Goal: Task Accomplishment & Management: Use online tool/utility

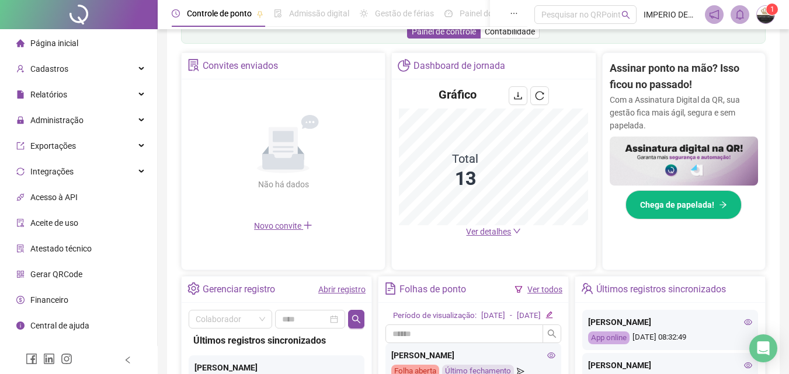
scroll to position [234, 0]
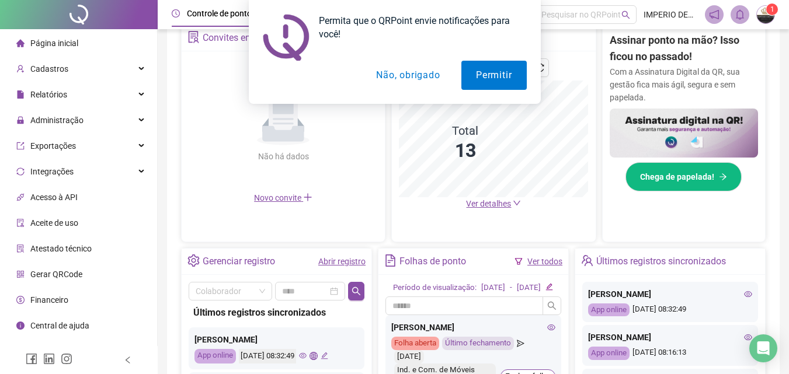
click at [403, 78] on button "Não, obrigado" at bounding box center [408, 75] width 93 height 29
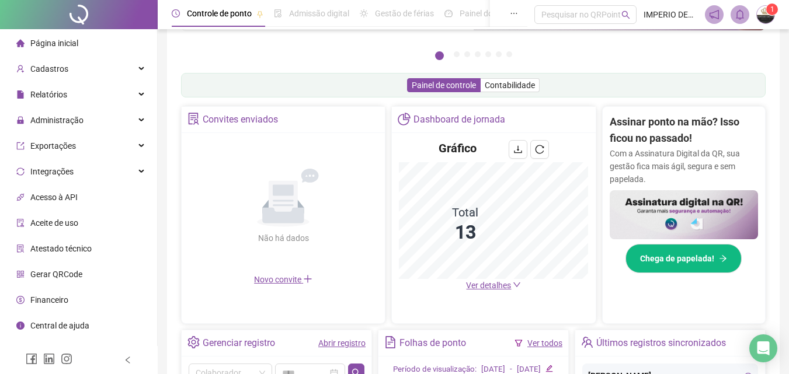
scroll to position [0, 0]
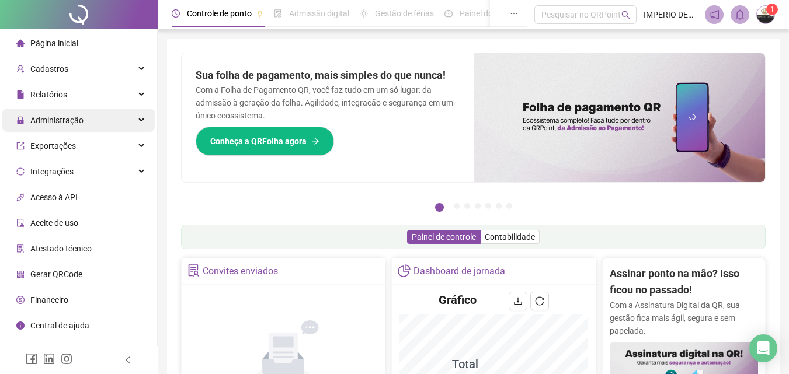
click at [78, 117] on span "Administração" at bounding box center [56, 120] width 53 height 9
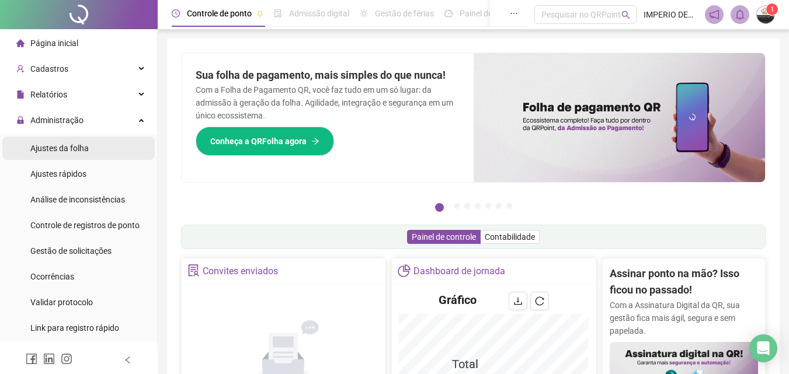
click at [60, 147] on span "Ajustes da folha" at bounding box center [59, 148] width 58 height 9
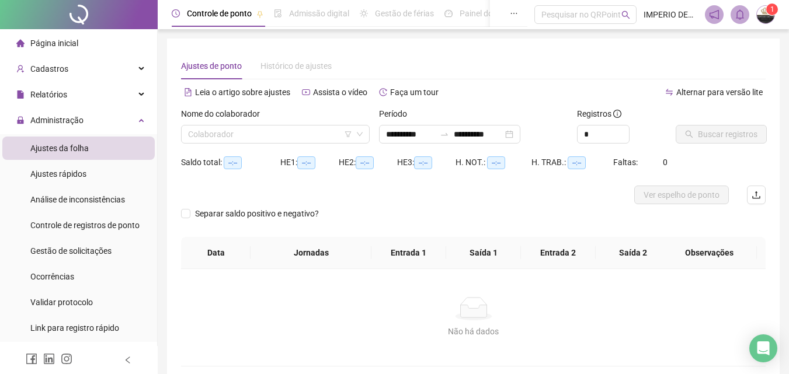
type input "**********"
click at [356, 136] on span at bounding box center [275, 135] width 175 height 18
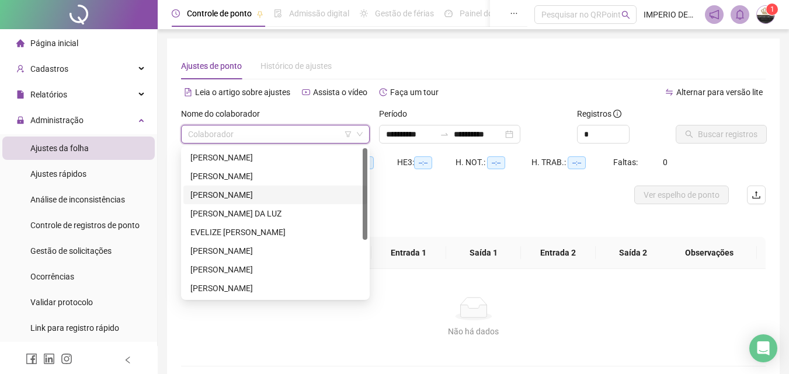
click at [251, 193] on div "[PERSON_NAME]" at bounding box center [275, 195] width 170 height 13
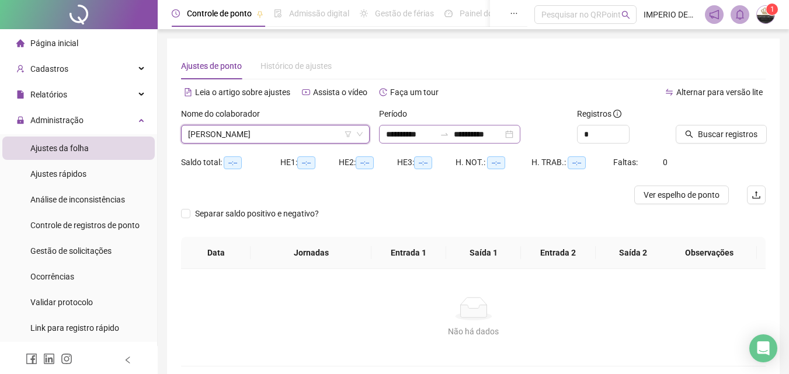
click at [520, 134] on div "**********" at bounding box center [449, 134] width 141 height 19
click at [512, 96] on div "Alternar para versão lite" at bounding box center [620, 92] width 293 height 19
click at [520, 133] on div "**********" at bounding box center [449, 134] width 141 height 19
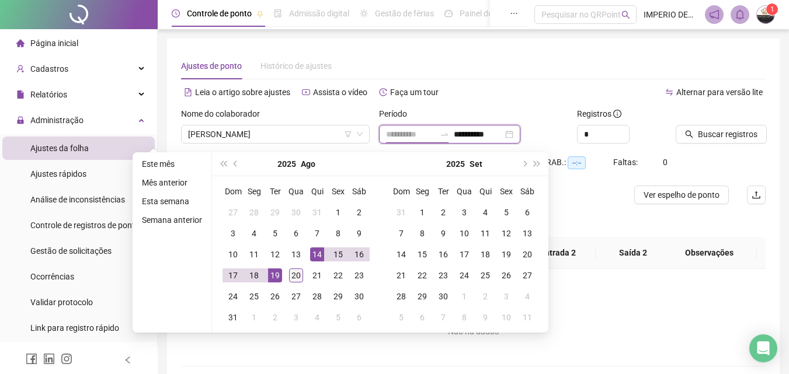
type input "**********"
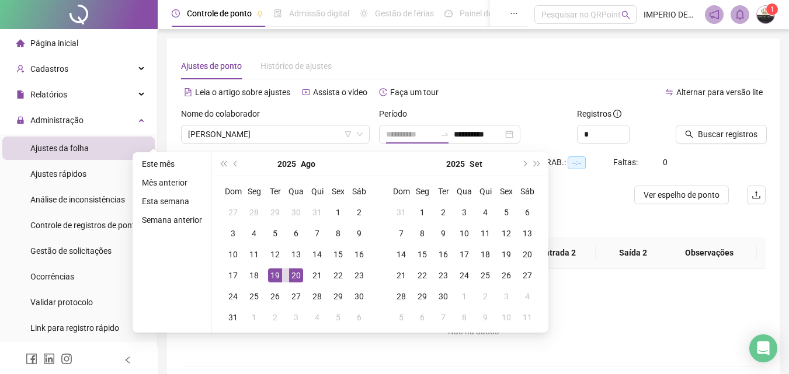
click at [298, 279] on div "20" at bounding box center [296, 276] width 14 height 14
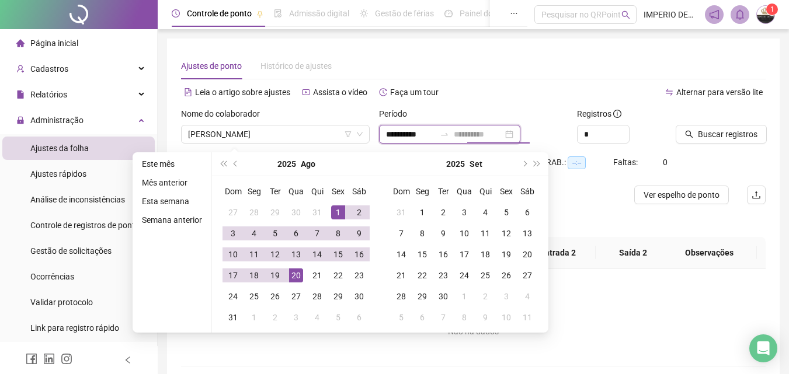
type input "**********"
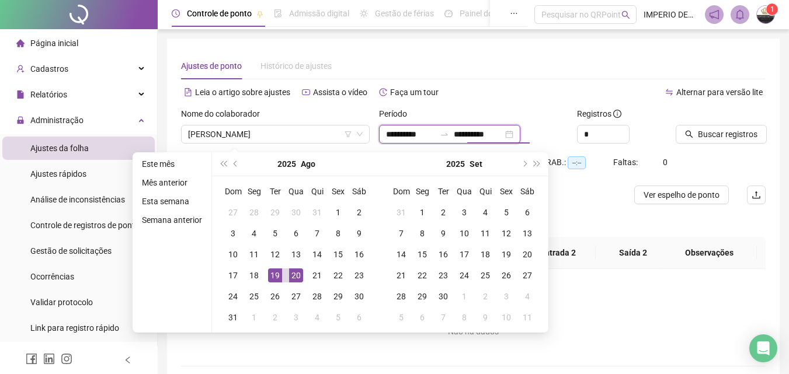
click at [408, 137] on input "**********" at bounding box center [410, 134] width 49 height 13
type input "**********"
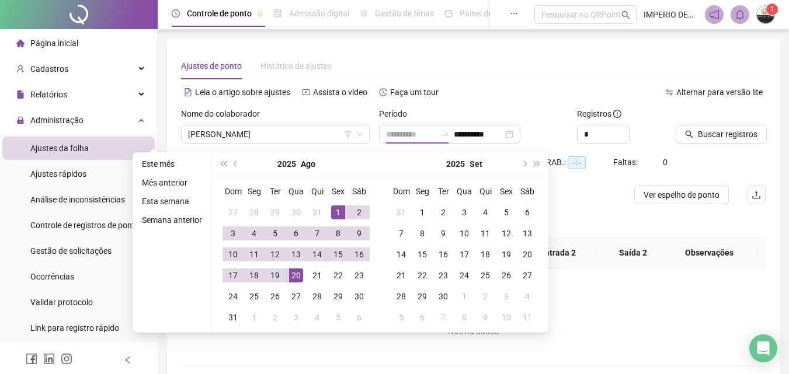
click at [337, 211] on div "1" at bounding box center [338, 213] width 14 height 14
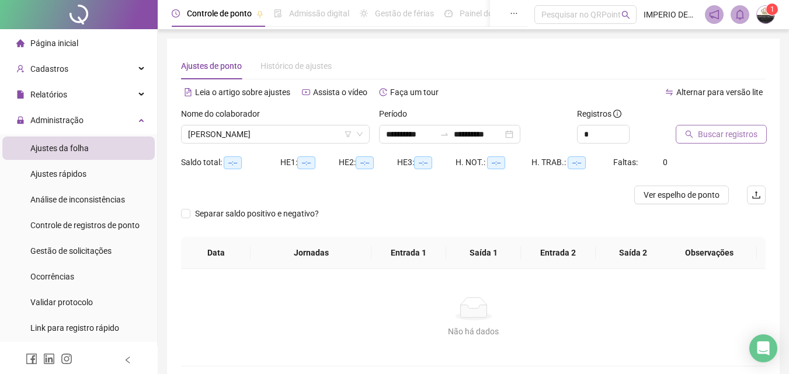
click at [736, 131] on span "Buscar registros" at bounding box center [728, 134] width 60 height 13
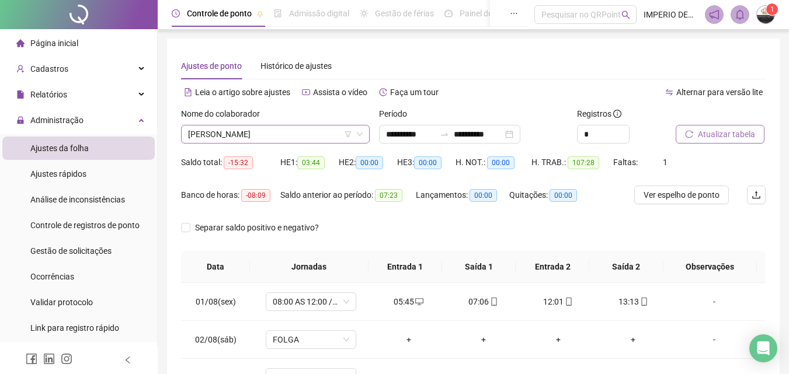
click at [360, 132] on icon "down" at bounding box center [359, 134] width 7 height 7
click at [360, 133] on icon "down" at bounding box center [359, 134] width 7 height 7
click at [345, 133] on icon "filter" at bounding box center [348, 134] width 7 height 7
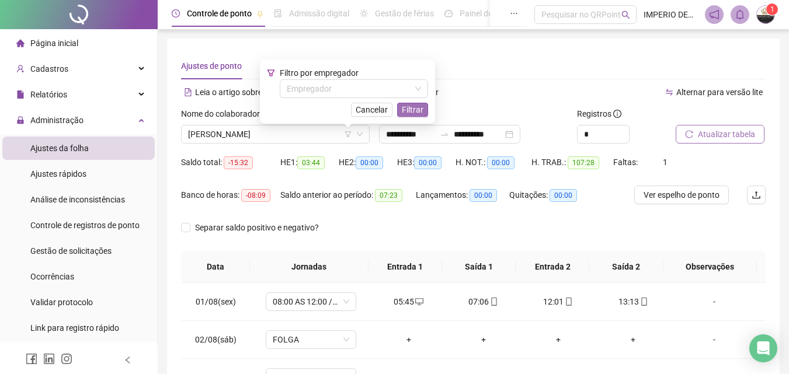
click at [412, 109] on span "Filtrar" at bounding box center [413, 109] width 22 height 13
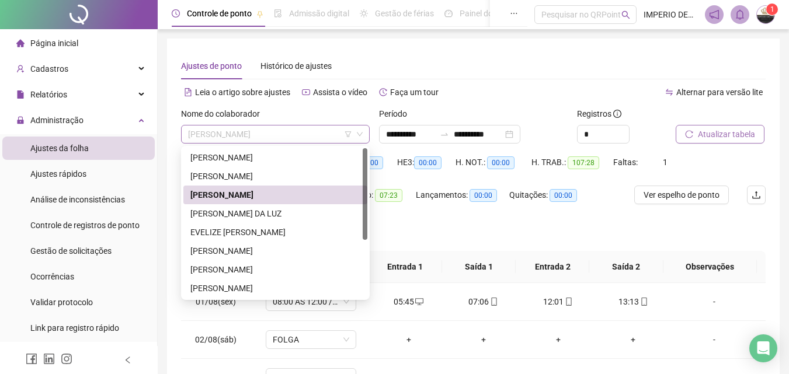
click at [280, 132] on span "[PERSON_NAME]" at bounding box center [275, 135] width 175 height 18
click at [251, 213] on div "[PERSON_NAME] DA LUZ" at bounding box center [275, 213] width 170 height 13
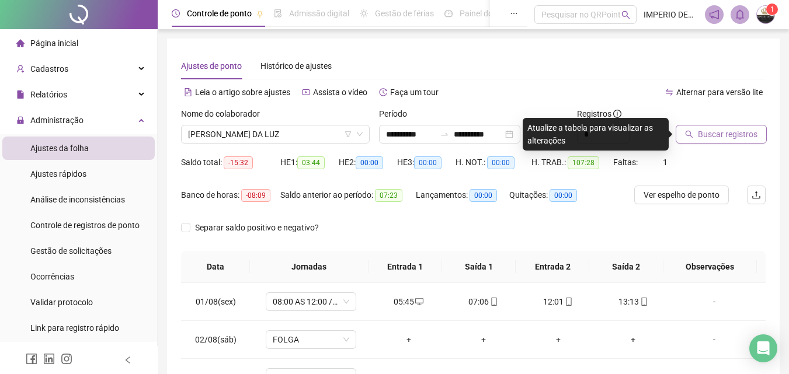
click at [728, 130] on span "Buscar registros" at bounding box center [728, 134] width 60 height 13
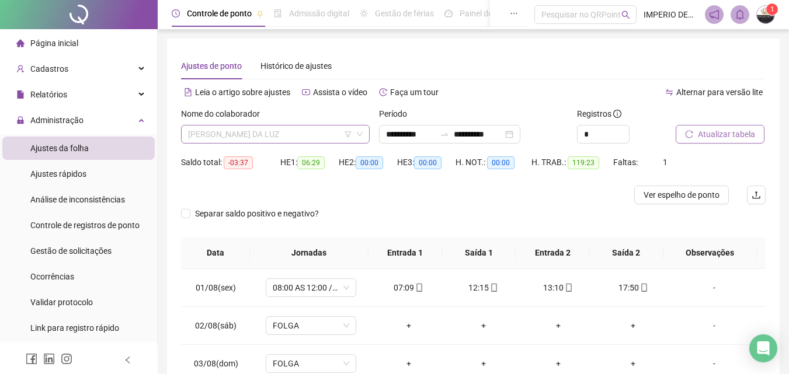
click at [328, 141] on span "[PERSON_NAME] DA LUZ" at bounding box center [275, 135] width 175 height 18
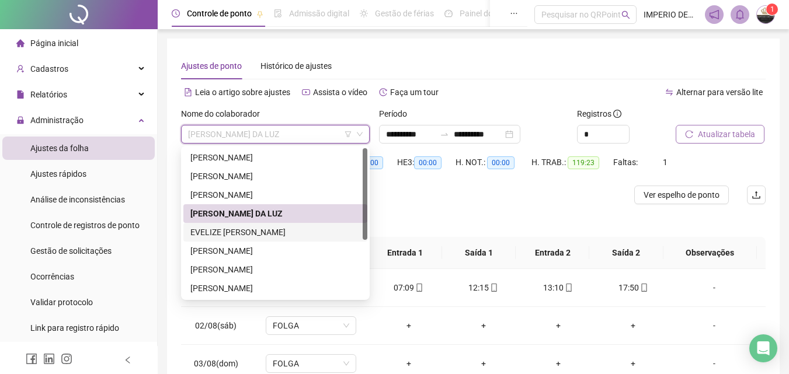
click at [256, 234] on div "EVELIZE [PERSON_NAME]" at bounding box center [275, 232] width 170 height 13
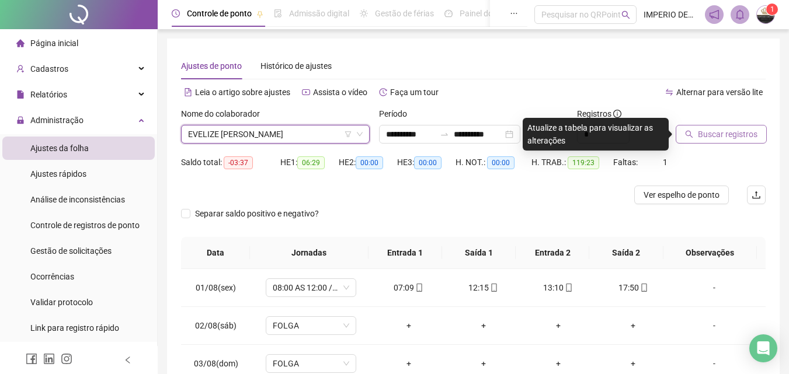
click at [703, 136] on span "Buscar registros" at bounding box center [728, 134] width 60 height 13
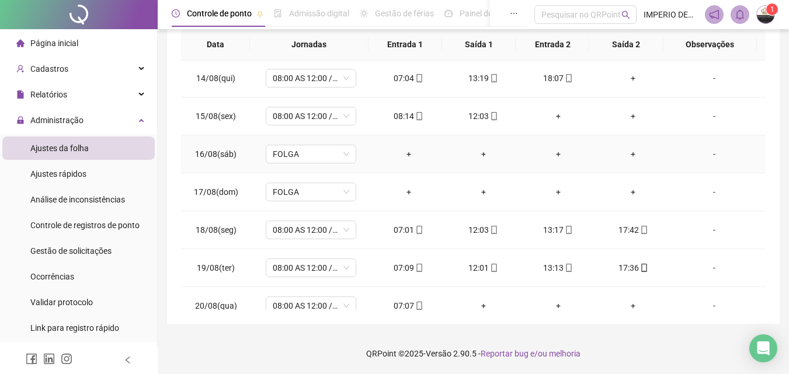
scroll to position [510, 0]
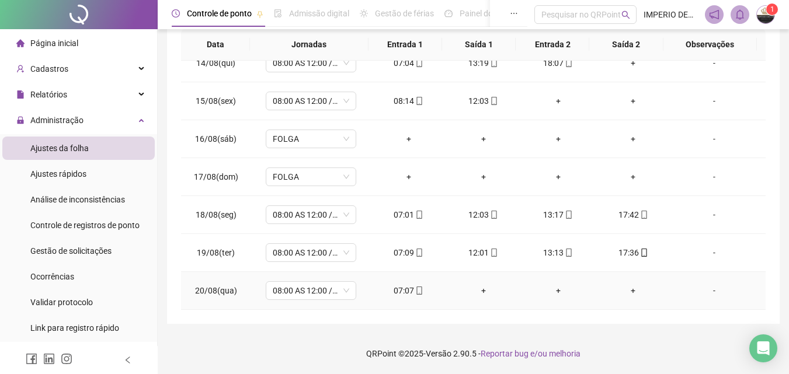
click at [433, 311] on div "**********" at bounding box center [473, 77] width 613 height 494
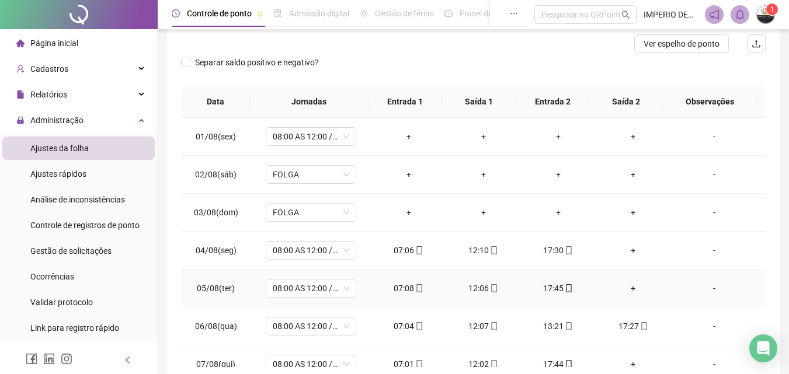
scroll to position [0, 0]
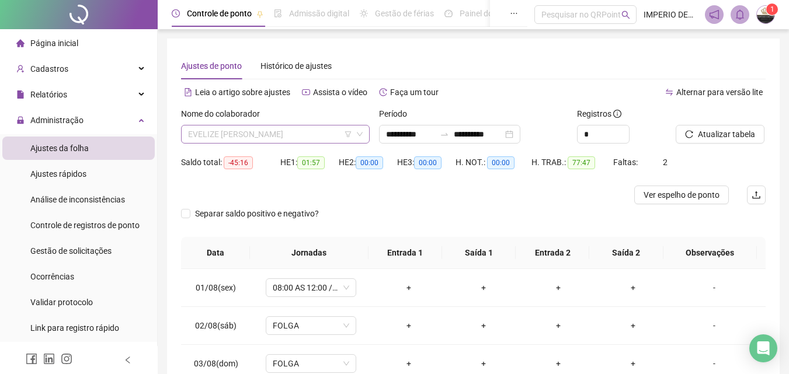
click at [331, 134] on span "EVELIZE [PERSON_NAME]" at bounding box center [275, 135] width 175 height 18
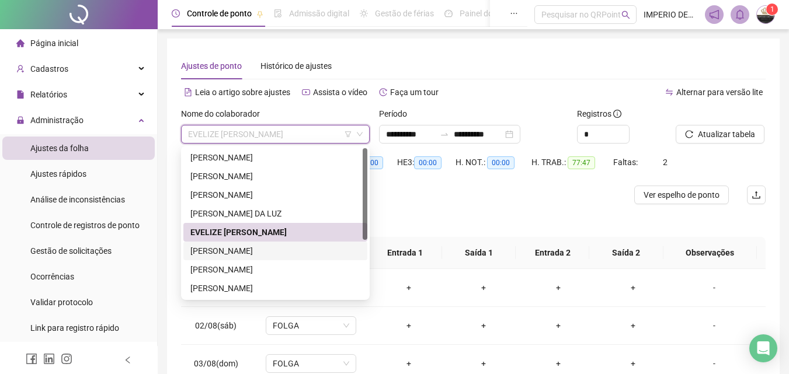
click at [247, 248] on div "[PERSON_NAME]" at bounding box center [275, 251] width 170 height 13
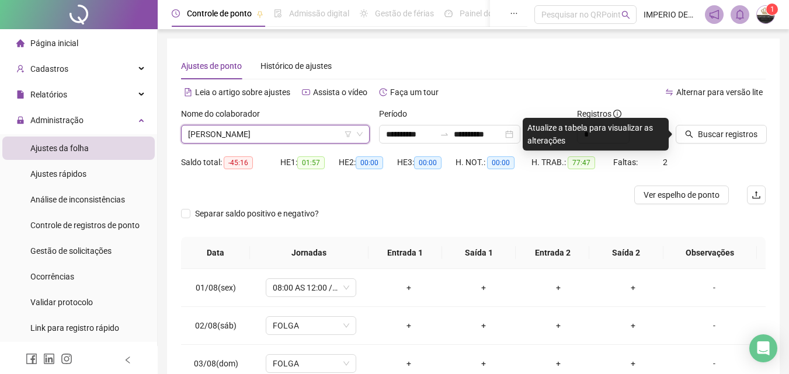
click at [263, 128] on span "[PERSON_NAME]" at bounding box center [275, 135] width 175 height 18
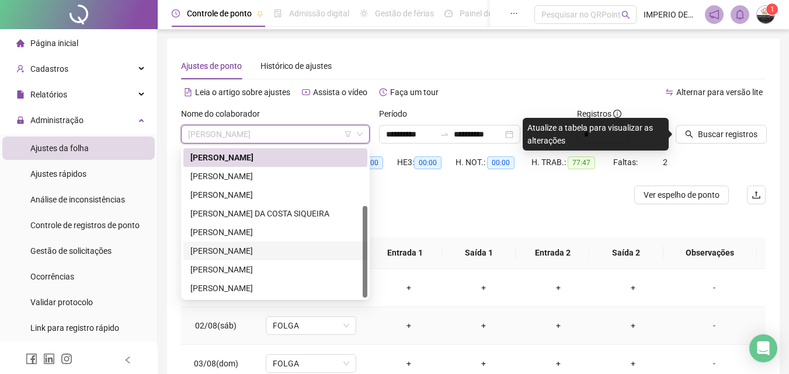
scroll to position [117, 0]
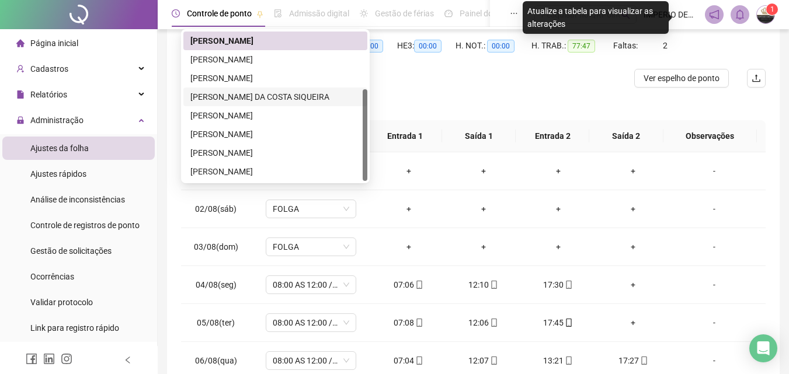
click at [245, 92] on div "[PERSON_NAME] DA COSTA SIQUEIRA" at bounding box center [275, 97] width 170 height 13
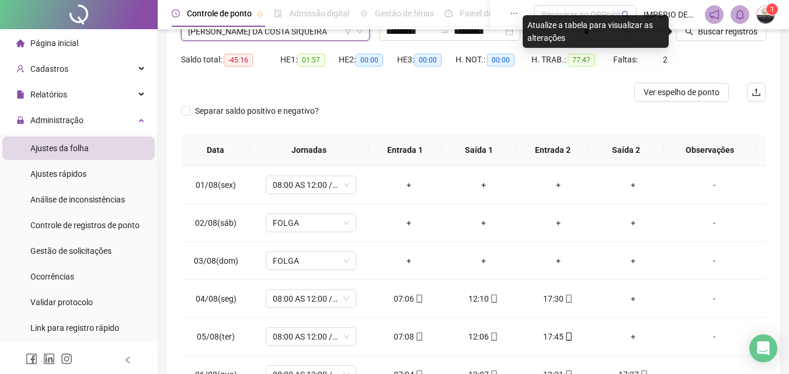
scroll to position [0, 0]
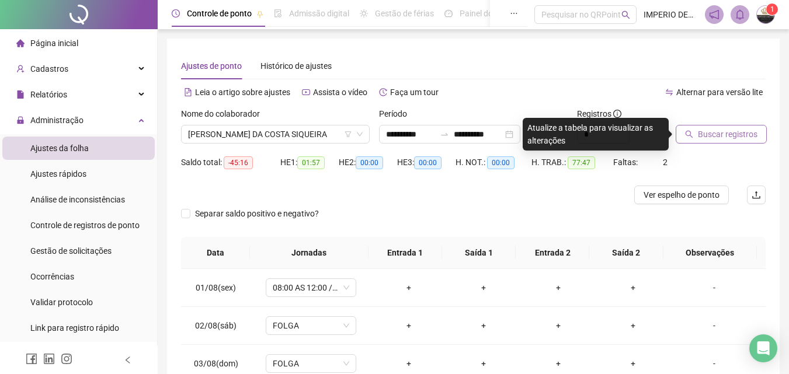
click at [728, 128] on span "Buscar registros" at bounding box center [728, 134] width 60 height 13
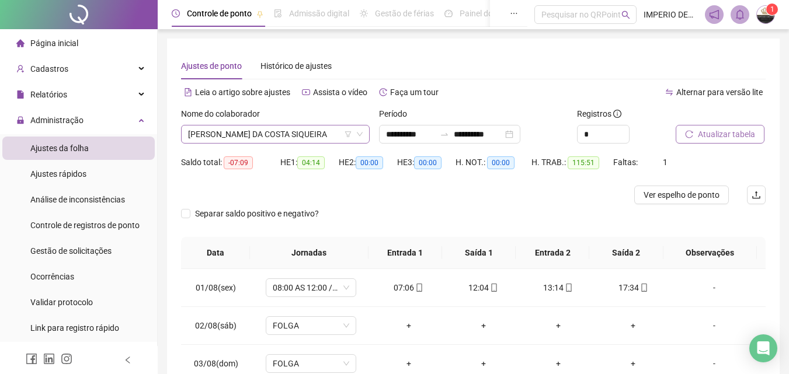
click at [320, 140] on span "[PERSON_NAME] DA COSTA SIQUEIRA" at bounding box center [275, 135] width 175 height 18
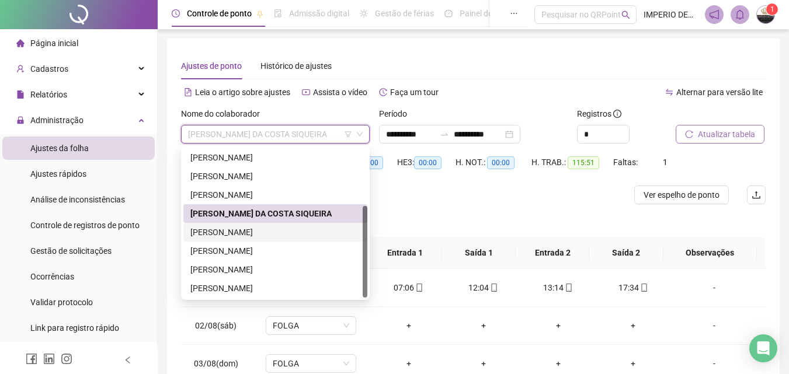
click at [274, 231] on div "[PERSON_NAME]" at bounding box center [275, 232] width 170 height 13
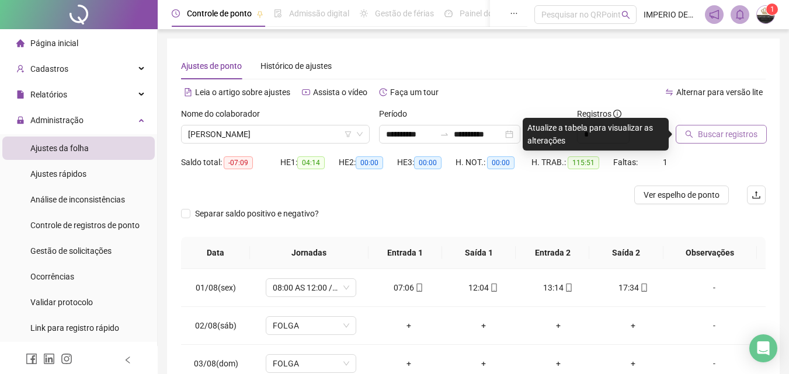
click at [714, 127] on button "Buscar registros" at bounding box center [721, 134] width 91 height 19
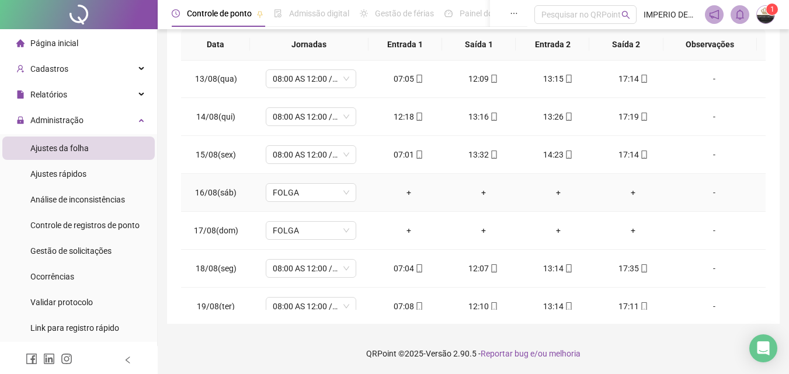
scroll to position [510, 0]
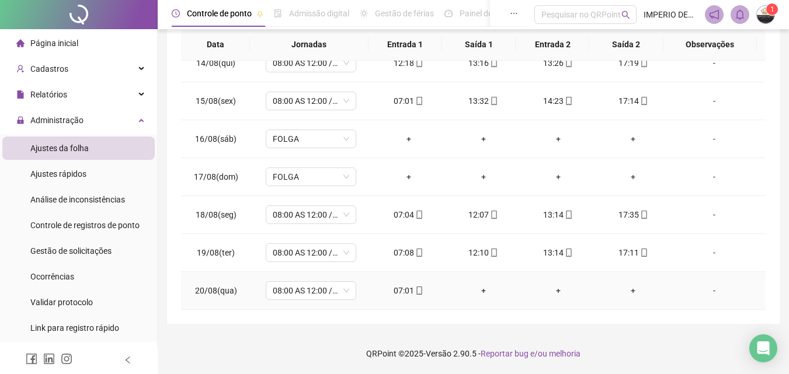
click at [402, 289] on div "07:01" at bounding box center [409, 290] width 56 height 13
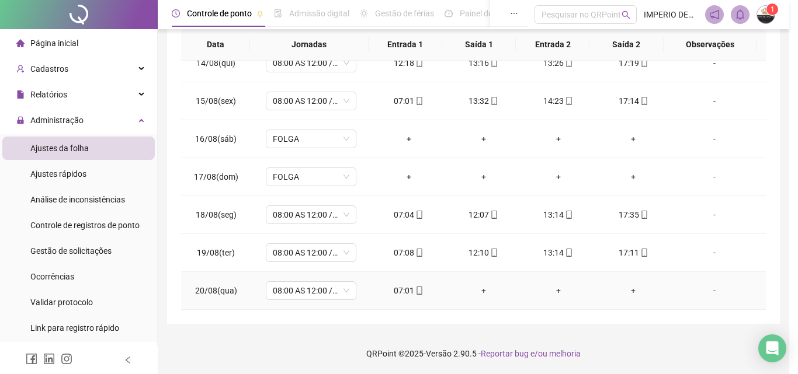
type input "**********"
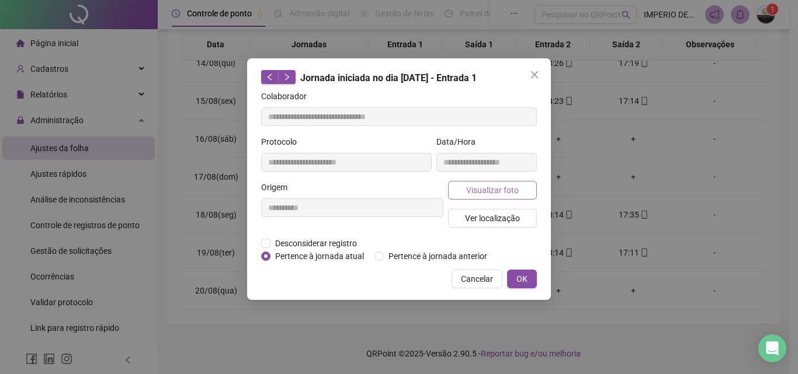
click at [505, 188] on span "Visualizar foto" at bounding box center [492, 190] width 53 height 13
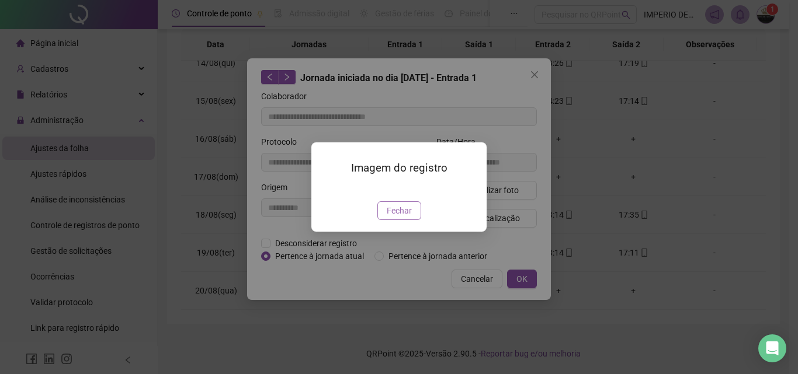
click at [405, 217] on span "Fechar" at bounding box center [399, 210] width 25 height 13
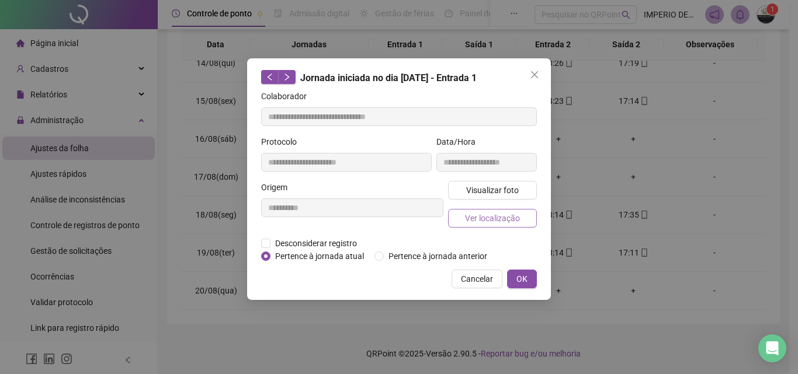
click at [489, 212] on span "Ver localização" at bounding box center [492, 218] width 55 height 13
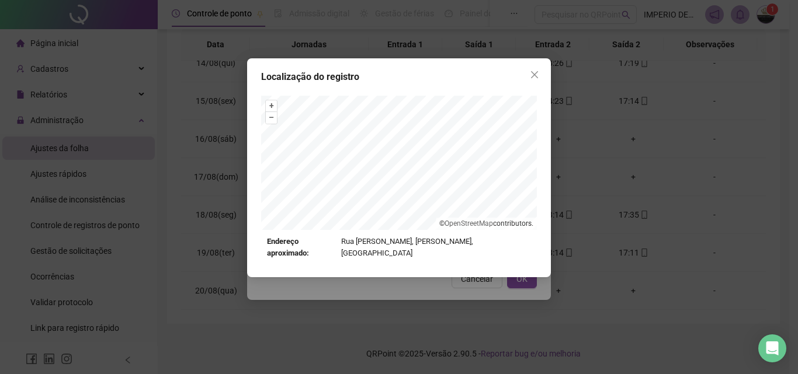
click at [534, 72] on icon "close" at bounding box center [534, 74] width 9 height 9
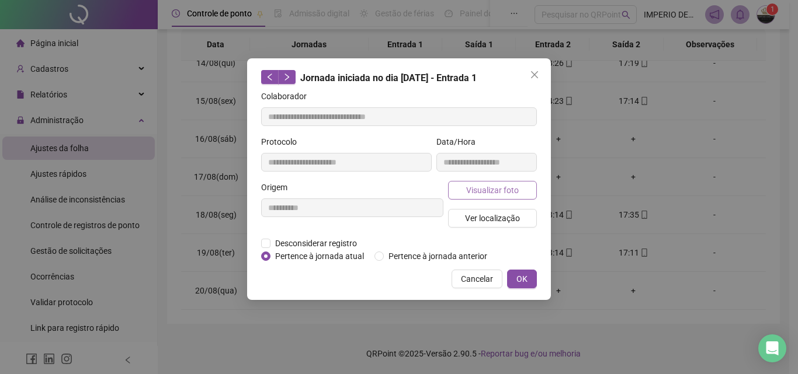
click at [501, 193] on span "Visualizar foto" at bounding box center [492, 190] width 53 height 13
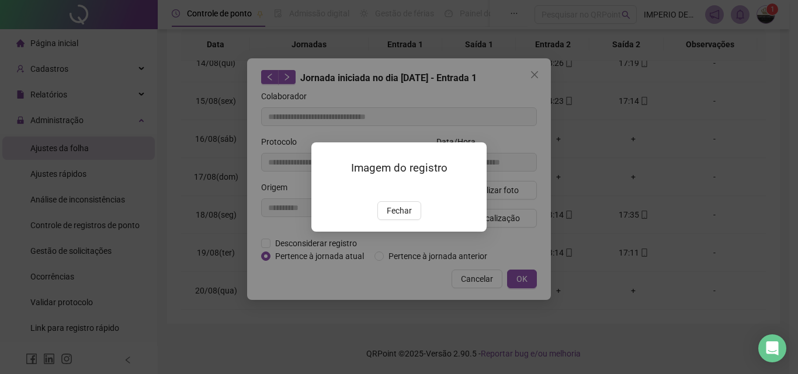
click at [325, 189] on img at bounding box center [325, 189] width 0 height 0
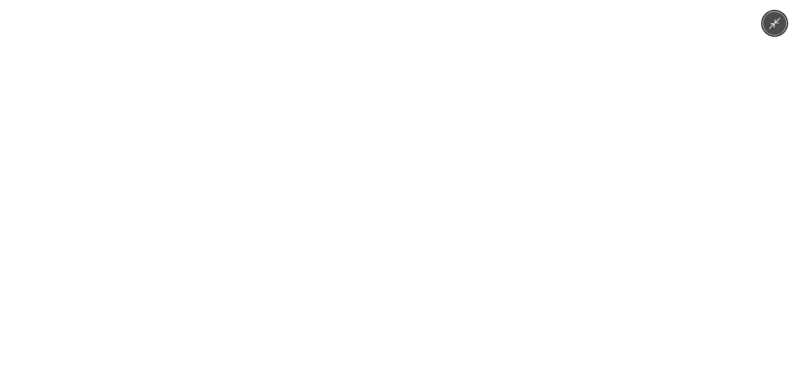
click at [776, 25] on icon "Minimize image" at bounding box center [774, 23] width 13 height 13
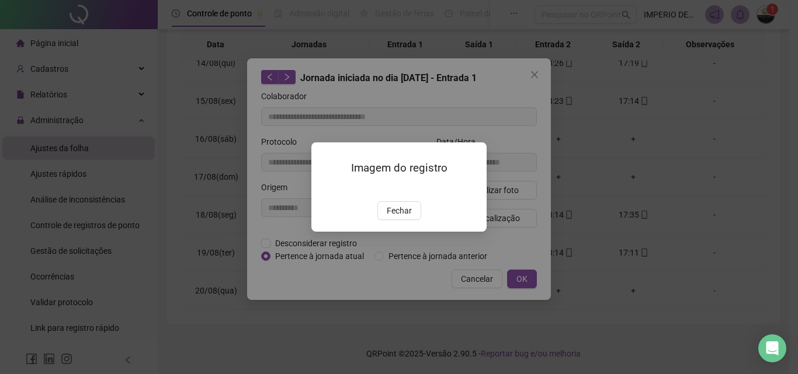
drag, startPoint x: 404, startPoint y: 275, endPoint x: 435, endPoint y: 265, distance: 32.7
click at [404, 217] on span "Fechar" at bounding box center [399, 210] width 25 height 13
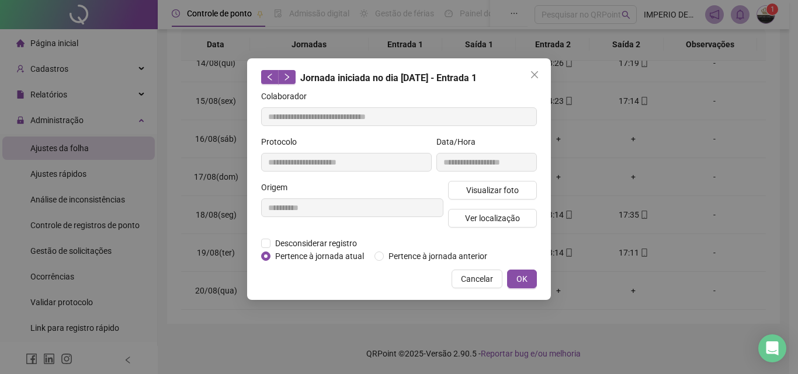
click at [537, 72] on icon "close" at bounding box center [534, 74] width 7 height 7
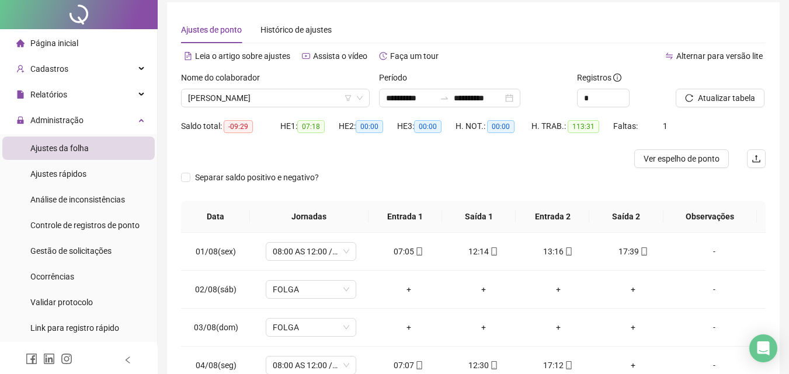
scroll to position [0, 0]
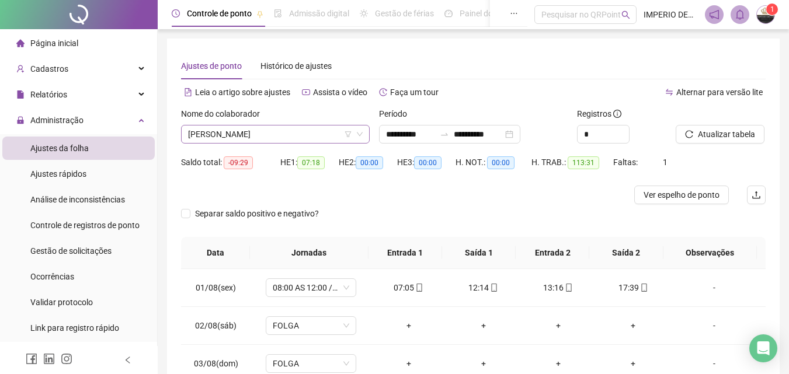
click at [319, 131] on span "[PERSON_NAME]" at bounding box center [275, 135] width 175 height 18
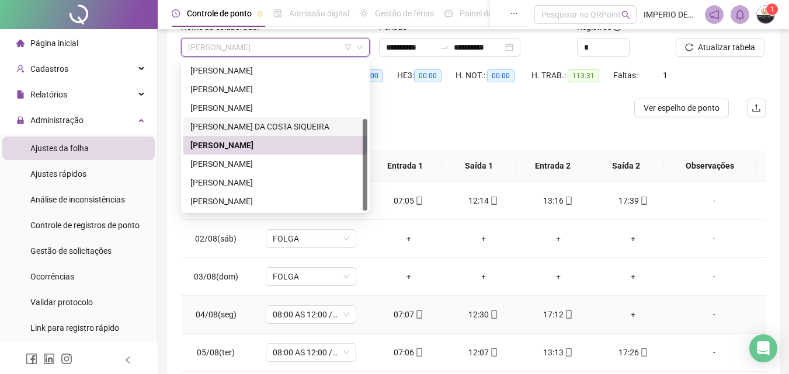
scroll to position [175, 0]
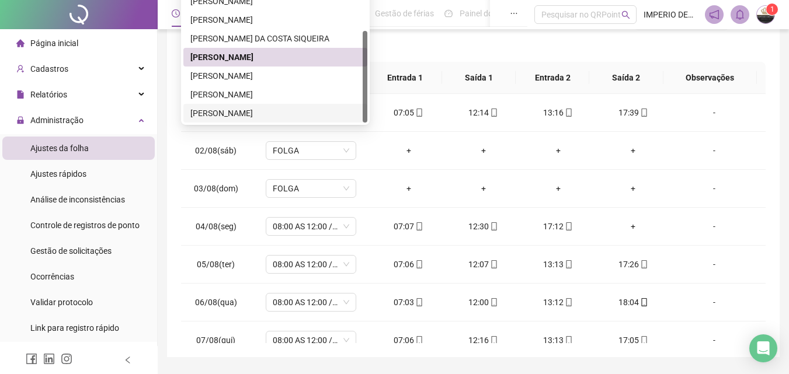
click at [262, 113] on div "[PERSON_NAME]" at bounding box center [275, 113] width 170 height 13
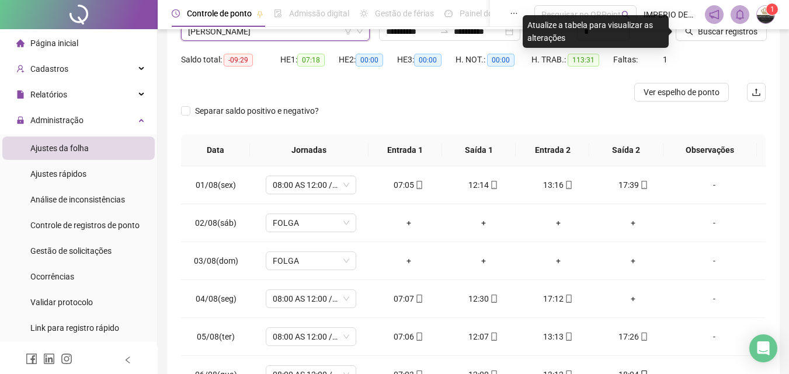
scroll to position [58, 0]
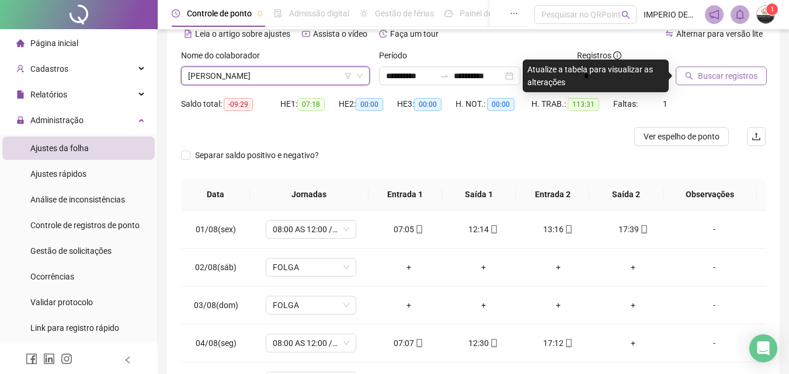
click at [738, 77] on span "Buscar registros" at bounding box center [728, 76] width 60 height 13
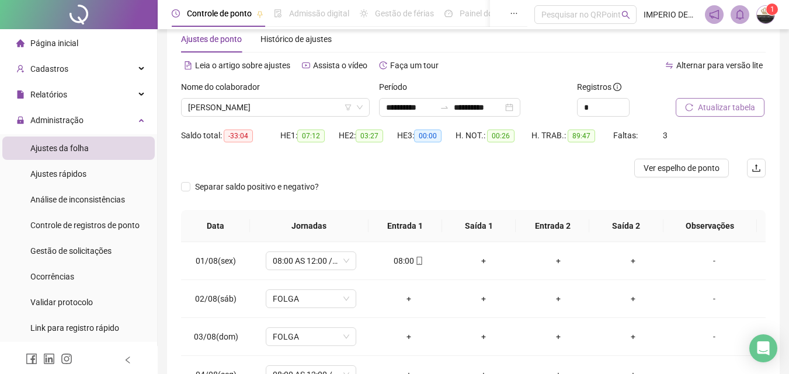
scroll to position [0, 0]
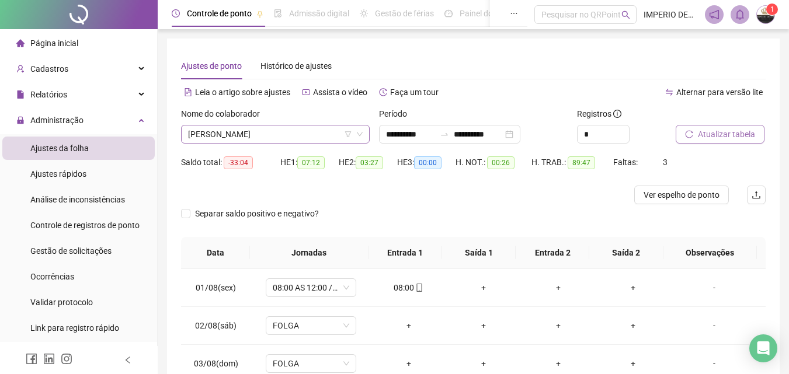
click at [322, 133] on span "[PERSON_NAME]" at bounding box center [275, 135] width 175 height 18
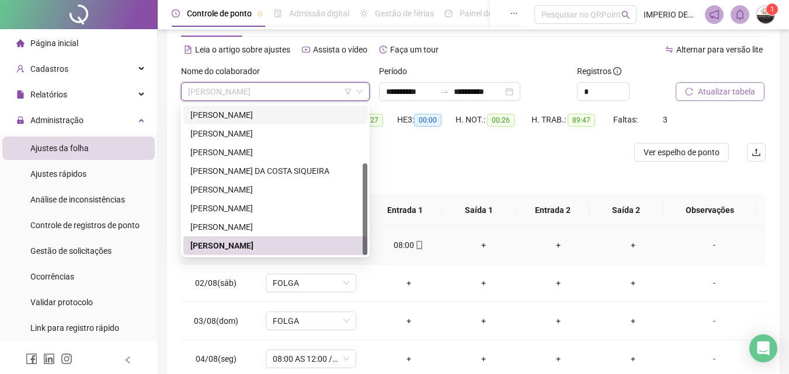
scroll to position [58, 0]
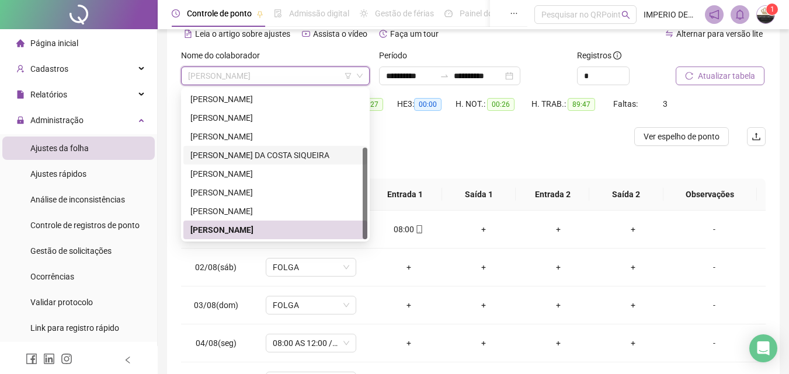
click at [251, 158] on div "[PERSON_NAME] DA COSTA SIQUEIRA" at bounding box center [275, 155] width 170 height 13
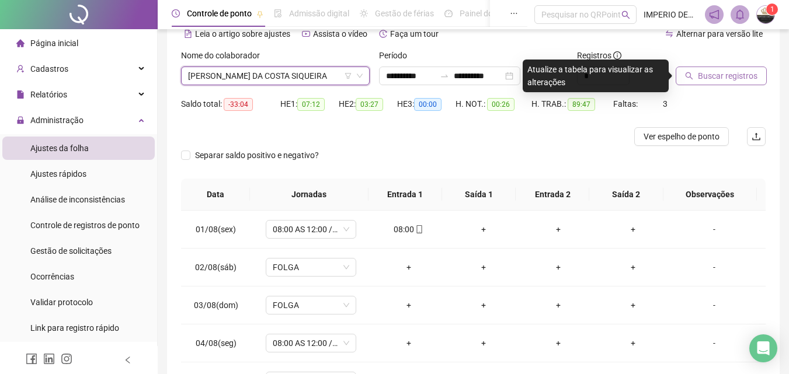
click at [694, 76] on button "Buscar registros" at bounding box center [721, 76] width 91 height 19
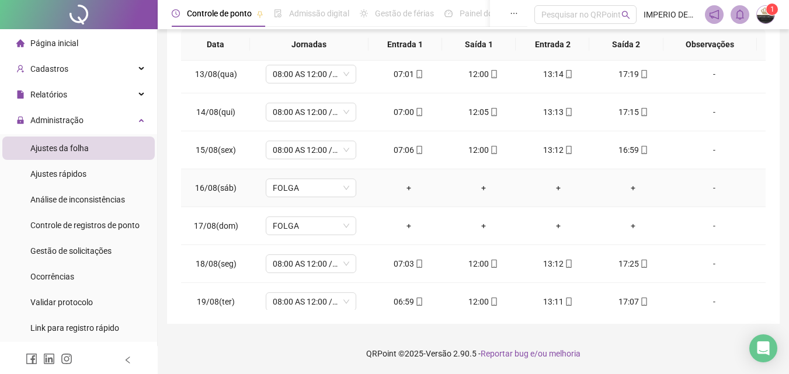
scroll to position [510, 0]
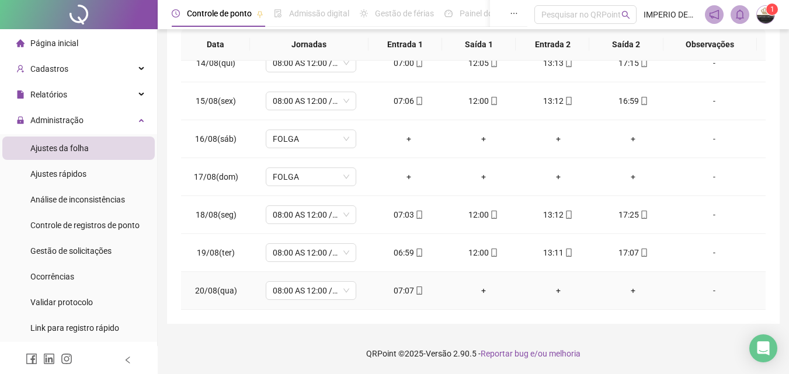
click at [405, 288] on div "07:07" at bounding box center [409, 290] width 56 height 13
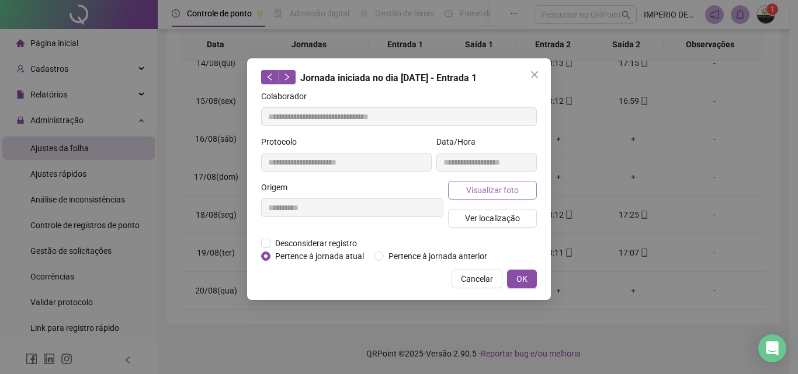
click at [497, 190] on span "Visualizar foto" at bounding box center [492, 190] width 53 height 13
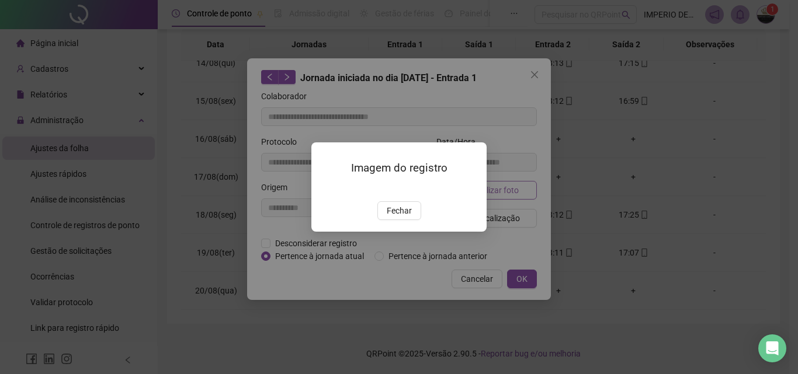
type input "**********"
drag, startPoint x: 398, startPoint y: 272, endPoint x: 421, endPoint y: 259, distance: 25.6
click at [399, 217] on span "Fechar" at bounding box center [399, 210] width 25 height 13
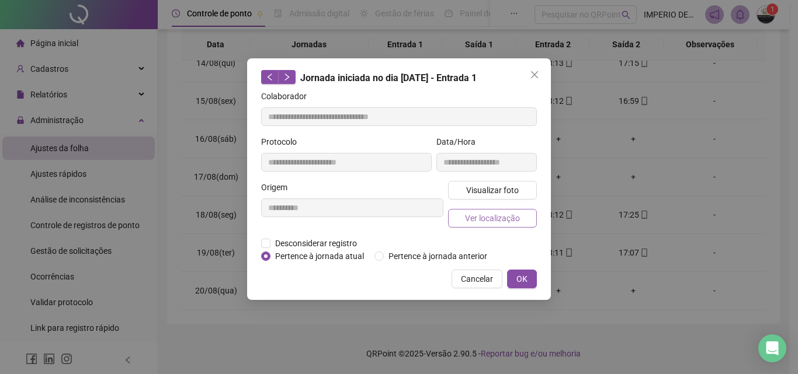
click at [475, 218] on span "Ver localização" at bounding box center [492, 218] width 55 height 13
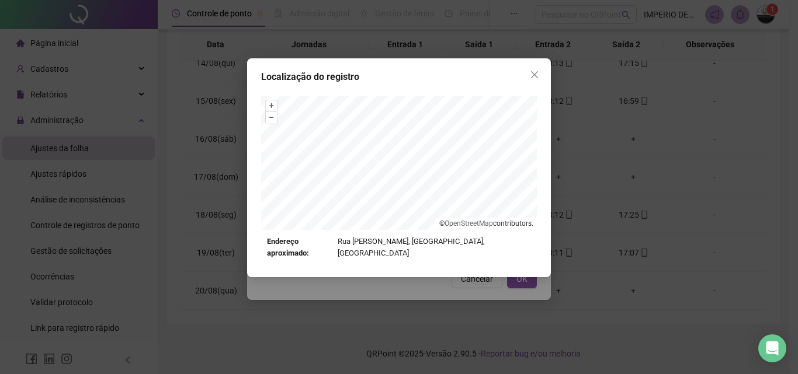
click at [539, 72] on span "Close" at bounding box center [534, 74] width 19 height 9
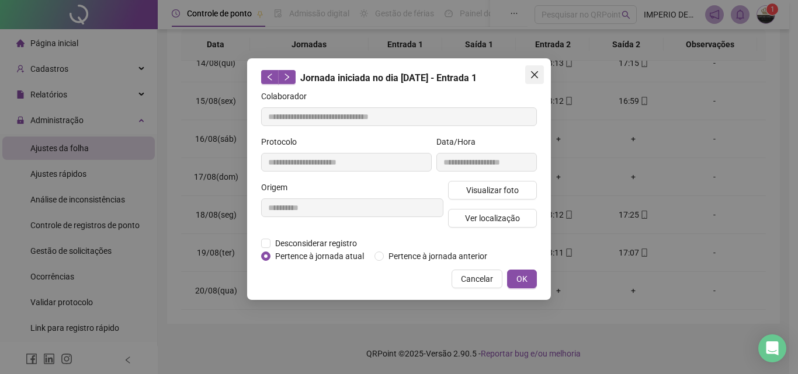
click at [536, 74] on icon "close" at bounding box center [534, 74] width 9 height 9
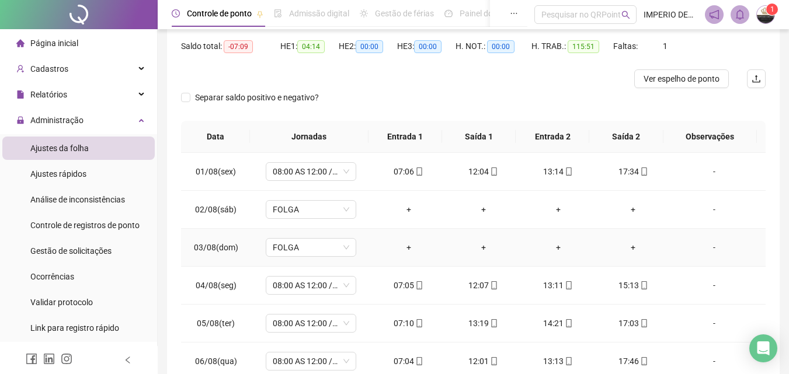
scroll to position [0, 0]
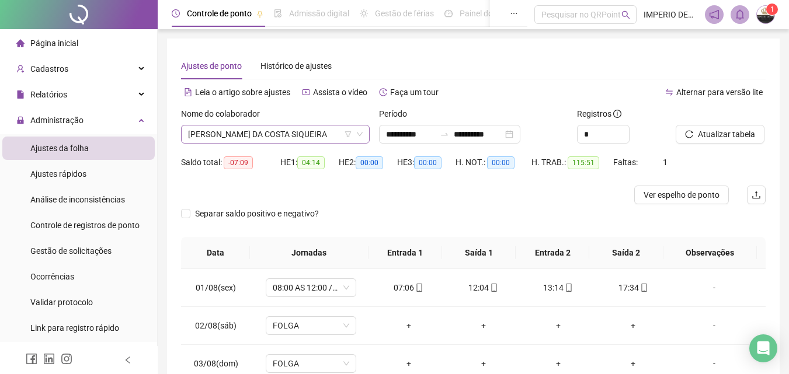
click at [329, 136] on span "[PERSON_NAME] DA COSTA SIQUEIRA" at bounding box center [275, 135] width 175 height 18
click at [525, 210] on div "Separar saldo positivo e negativo?" at bounding box center [473, 220] width 585 height 33
